Goal: Find contact information: Find contact information

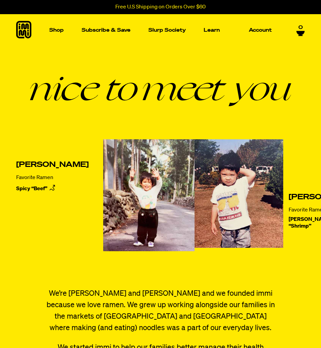
click at [22, 181] on p "Favorite Ramen" at bounding box center [52, 177] width 72 height 7
click at [22, 216] on figure "Kevin Lee Favorite Ramen Spicy “Beef”" at bounding box center [105, 200] width 178 height 122
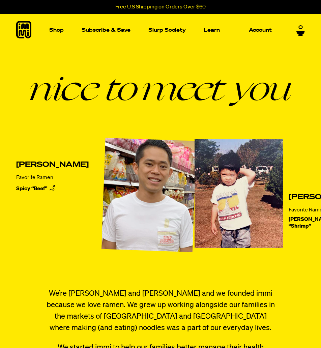
click at [127, 196] on img at bounding box center [149, 194] width 101 height 119
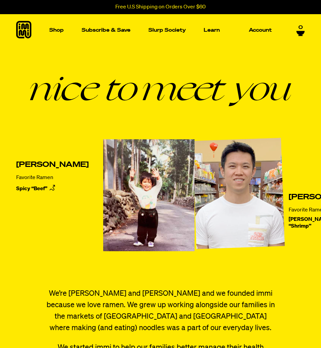
click at [189, 201] on img at bounding box center [239, 193] width 100 height 117
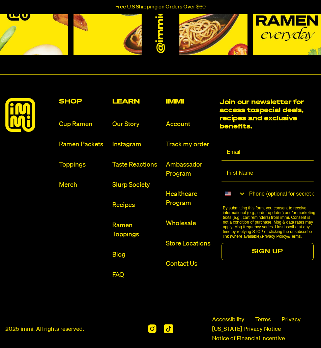
scroll to position [645, 0]
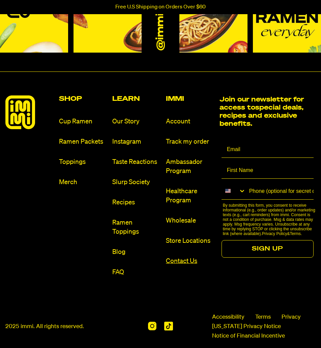
click at [185, 262] on link "Contact Us" at bounding box center [190, 260] width 48 height 9
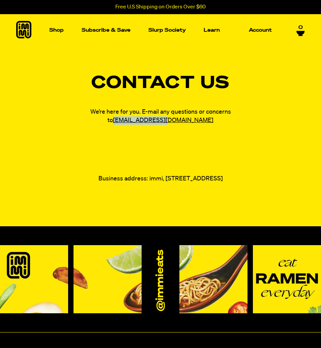
drag, startPoint x: 197, startPoint y: 120, endPoint x: 128, endPoint y: 121, distance: 68.7
click at [128, 121] on p "We’re here for you. E-mail any questions or concerns to [EMAIL_ADDRESS][DOMAIN_…" at bounding box center [160, 116] width 168 height 17
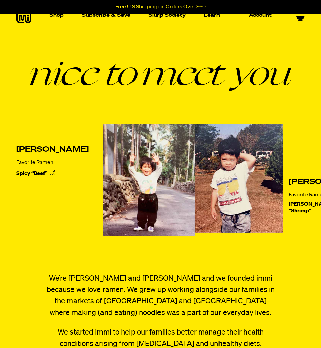
scroll to position [7, 0]
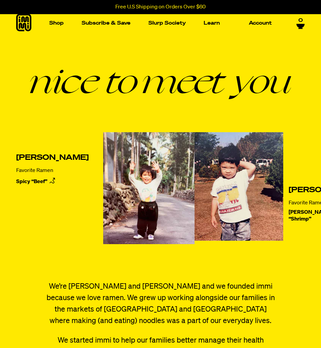
drag, startPoint x: 304, startPoint y: 197, endPoint x: 230, endPoint y: 189, distance: 74.2
click at [230, 189] on figure "Kevin Chanthasiriphan Favorite Ramen Tom Yum “Shrimp”" at bounding box center [276, 193] width 164 height 122
click at [293, 206] on p "Favorite Ramen" at bounding box center [325, 202] width 75 height 7
drag, startPoint x: 299, startPoint y: 200, endPoint x: 235, endPoint y: 191, distance: 64.7
click at [288, 191] on h2 "Kevin Chanthasiriphan" at bounding box center [325, 190] width 75 height 8
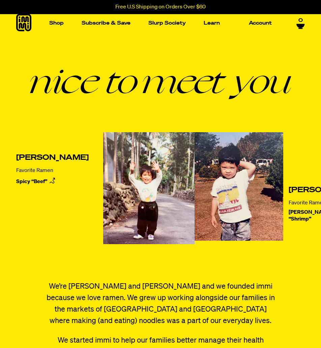
copy h2 "Kevin Chanthasiriphan"
click at [288, 207] on figcaption "Kevin Chanthasiriphan Favorite Ramen Tom Yum “Shrimp”" at bounding box center [325, 204] width 75 height 36
drag, startPoint x: 234, startPoint y: 191, endPoint x: 301, endPoint y: 202, distance: 68.3
click at [301, 202] on figcaption "Kevin Chanthasiriphan Favorite Ramen Tom Yum “Shrimp”" at bounding box center [325, 204] width 75 height 36
copy figcaption "Kevin Chanthasiriphan"
